Goal: Task Accomplishment & Management: Manage account settings

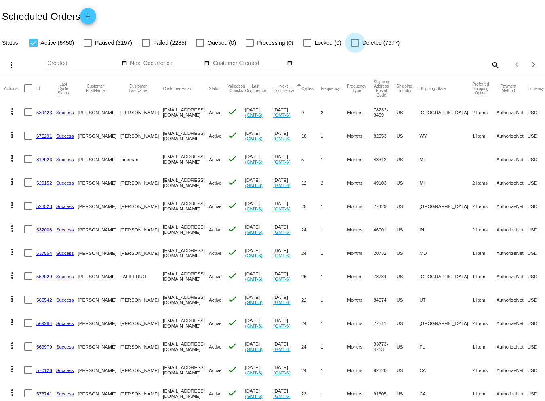
click at [356, 41] on div at bounding box center [355, 43] width 8 height 8
click at [355, 47] on input "Deleted (7677)" at bounding box center [355, 47] width 0 height 0
checkbox input "true"
drag, startPoint x: 85, startPoint y: 42, endPoint x: 149, endPoint y: 41, distance: 63.8
click at [86, 41] on div at bounding box center [88, 43] width 8 height 8
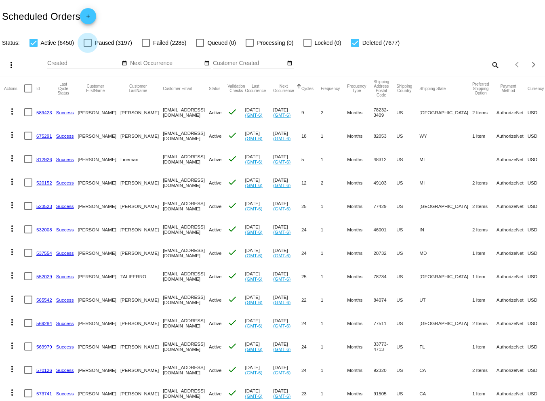
click at [87, 47] on input "Paused (3197)" at bounding box center [87, 47] width 0 height 0
checkbox input "true"
drag, startPoint x: 148, startPoint y: 44, endPoint x: 159, endPoint y: 47, distance: 11.5
click at [146, 44] on div at bounding box center [146, 43] width 8 height 8
click at [146, 47] on input "Failed (2285)" at bounding box center [145, 47] width 0 height 0
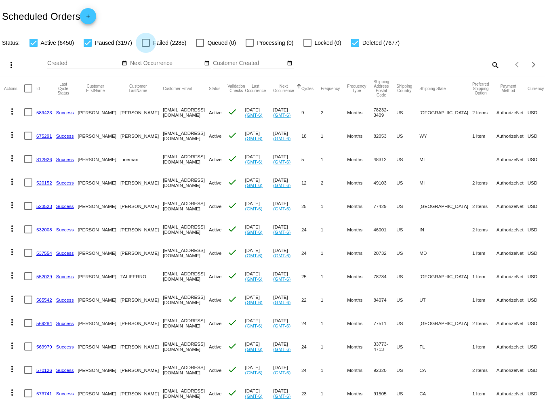
checkbox input "true"
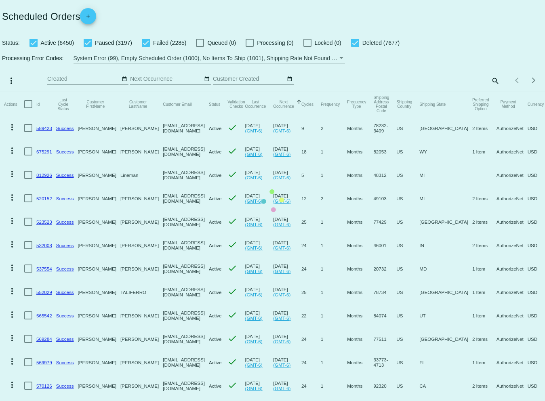
click at [488, 92] on mat-table "Actions Id Last Cycle Status Customer FirstName Customer LastName Customer Emai…" at bounding box center [272, 338] width 545 height 493
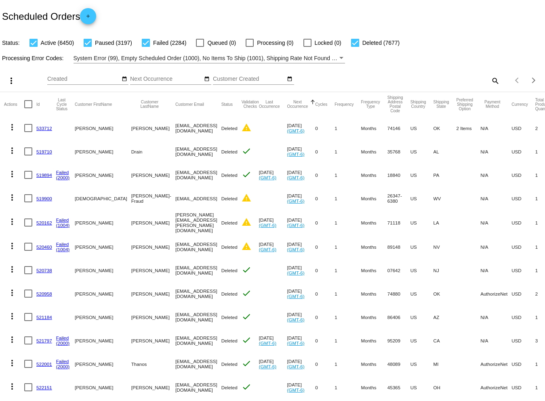
click at [490, 78] on mat-icon "search" at bounding box center [495, 80] width 10 height 13
click at [376, 81] on input "Search" at bounding box center [432, 79] width 136 height 6
type input "walger"
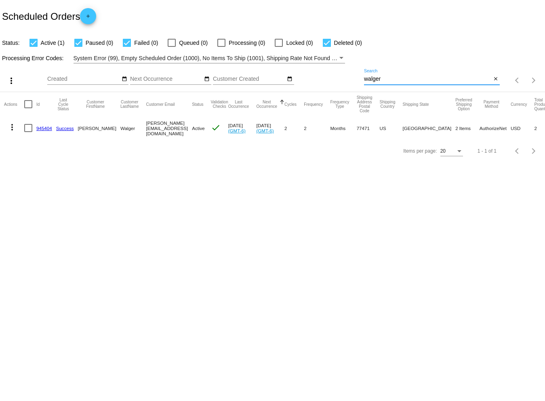
click at [11, 124] on mat-icon "more_vert" at bounding box center [12, 127] width 10 height 10
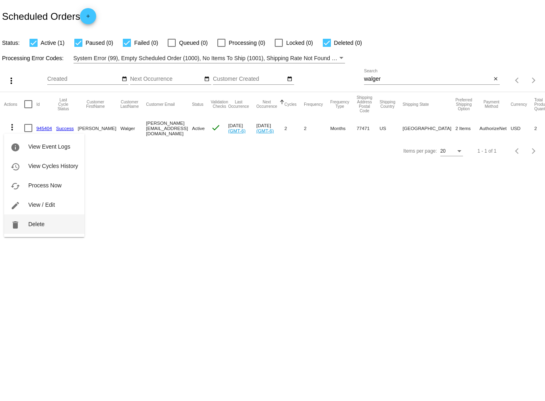
click at [16, 222] on mat-icon "delete" at bounding box center [16, 225] width 10 height 10
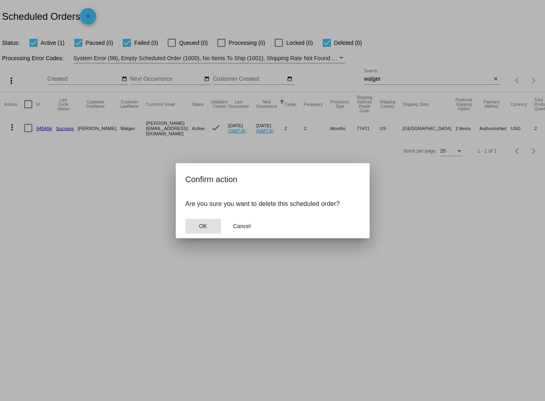
click at [207, 225] on button "OK" at bounding box center [203, 226] width 36 height 15
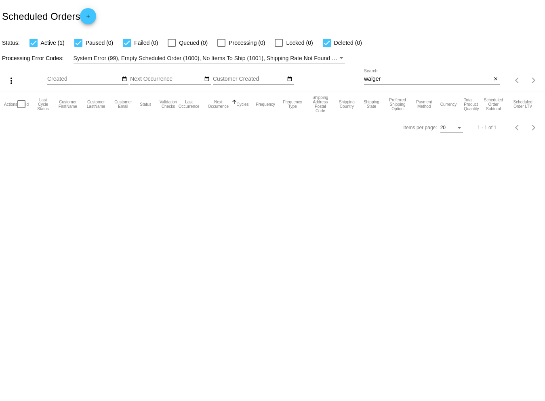
click at [416, 78] on input "walger" at bounding box center [427, 79] width 127 height 6
click at [224, 132] on div "Items per page: 20 1 - 1 of 1" at bounding box center [272, 127] width 545 height 23
click at [125, 42] on div at bounding box center [127, 43] width 8 height 8
click at [126, 47] on input "Failed (0)" at bounding box center [126, 47] width 0 height 0
checkbox input "false"
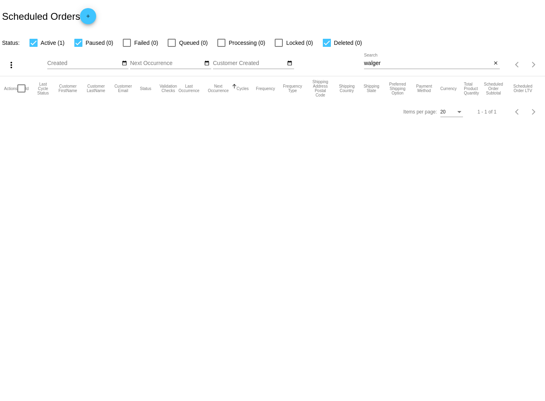
click at [79, 41] on div at bounding box center [78, 43] width 8 height 8
click at [78, 47] on input "Paused (0)" at bounding box center [78, 47] width 0 height 0
checkbox input "false"
